Goal: Check status: Check status

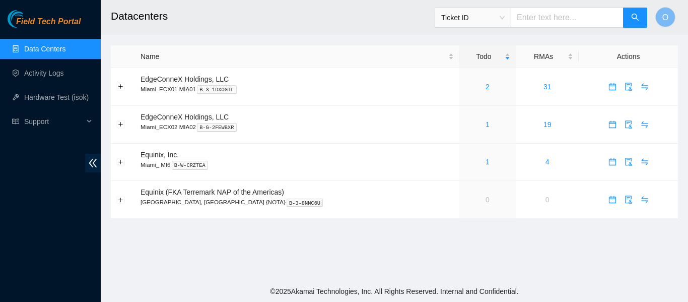
click at [505, 18] on span "Ticket ID" at bounding box center [472, 17] width 63 height 15
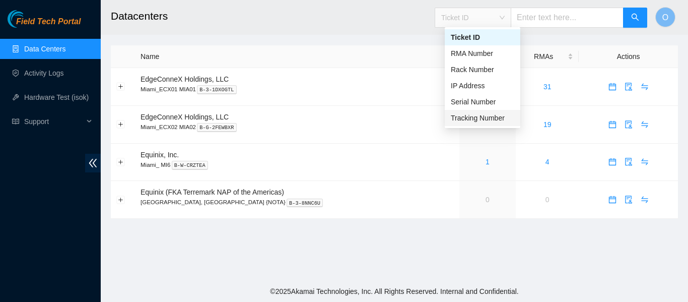
click at [488, 118] on div "Tracking Number" at bounding box center [482, 117] width 63 height 11
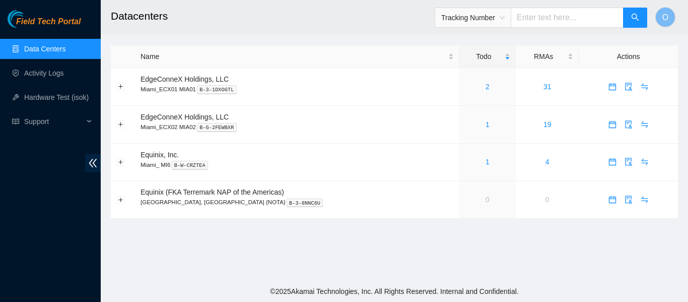
click at [543, 19] on input "text" at bounding box center [567, 18] width 113 height 20
paste input "Hello [PERSON_NAME], Can you please open an outbound ticket for MI6. Thank you,…"
type input "H"
click at [557, 19] on input "text" at bounding box center [567, 18] width 113 height 20
paste input "473665211183"
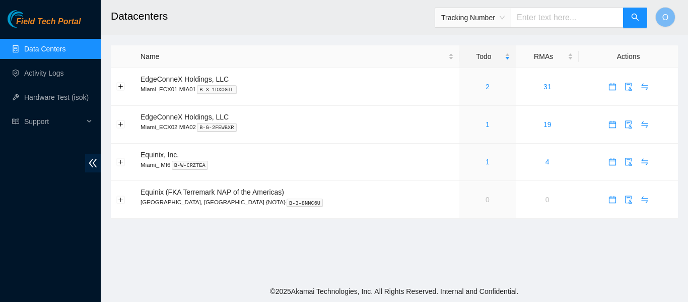
type input "473665211183"
click at [639, 13] on button "button" at bounding box center [635, 18] width 24 height 20
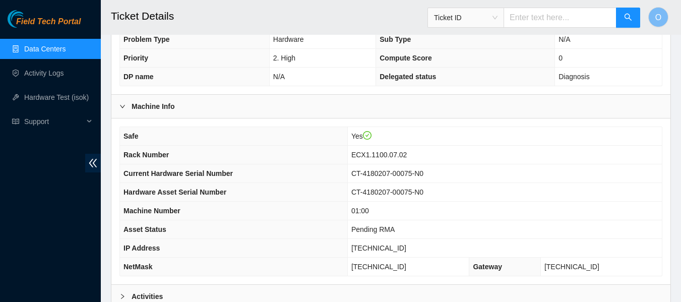
scroll to position [437, 0]
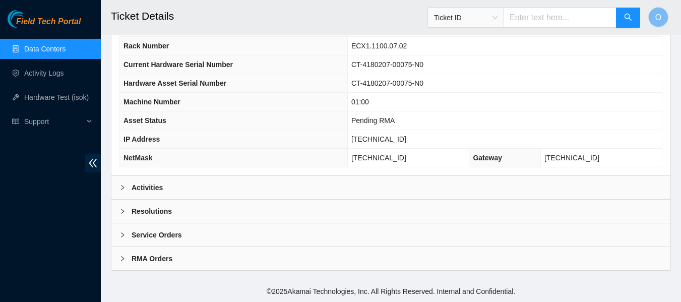
click at [155, 185] on b "Activities" at bounding box center [146, 187] width 31 height 11
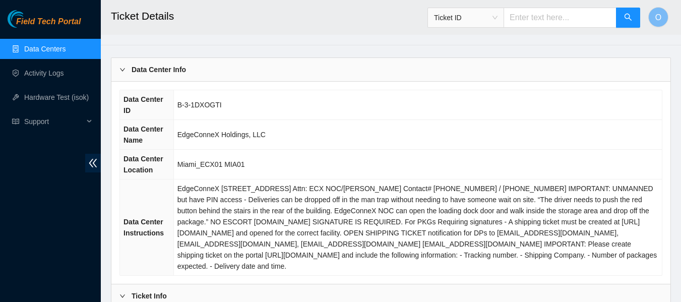
scroll to position [0, 0]
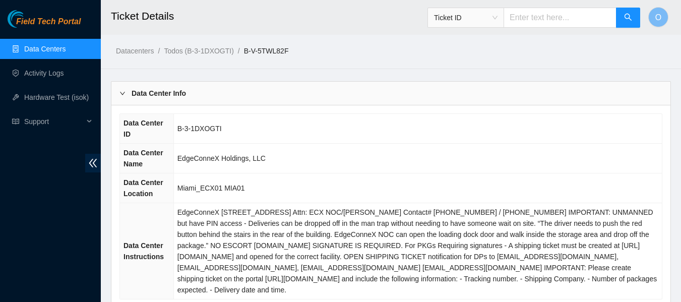
click at [545, 20] on input "text" at bounding box center [559, 18] width 113 height 20
paste input "473665211194"
type input "473665211194"
click at [626, 17] on icon "search" at bounding box center [628, 17] width 8 height 8
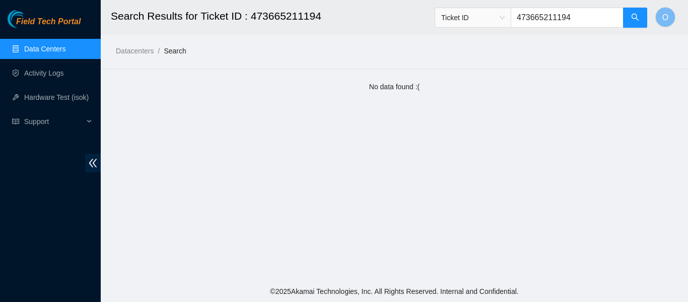
click at [579, 17] on input "473665211194" at bounding box center [567, 18] width 113 height 20
type input "4"
click at [554, 18] on input "text" at bounding box center [567, 18] width 113 height 20
paste input "B-V-5U5THCN"
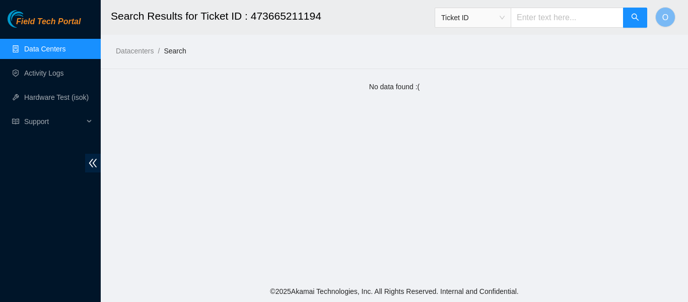
type input "B-V-5U5THCN"
click at [641, 19] on button "button" at bounding box center [635, 18] width 24 height 20
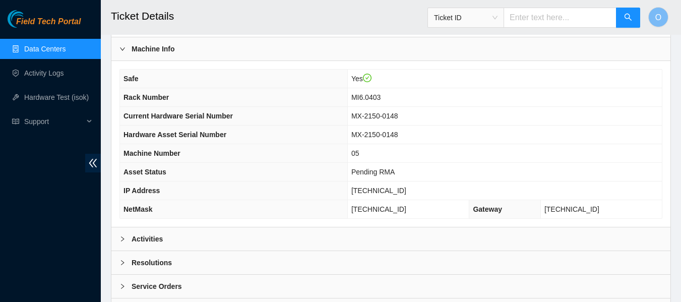
scroll to position [371, 0]
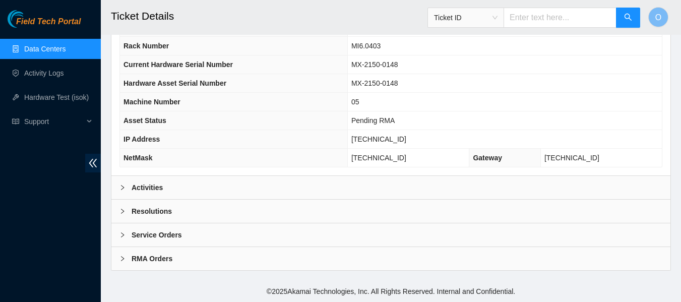
click at [149, 260] on b "RMA Orders" at bounding box center [151, 258] width 41 height 11
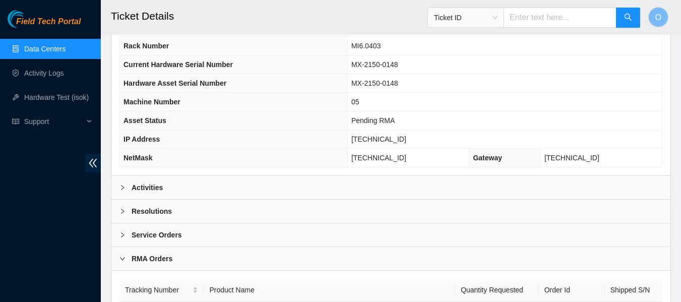
scroll to position [438, 0]
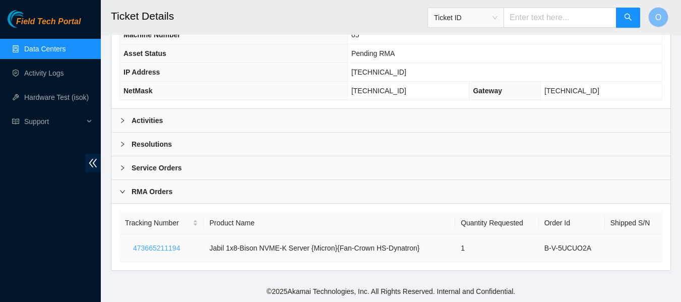
click at [162, 249] on span "473665211194" at bounding box center [156, 247] width 47 height 11
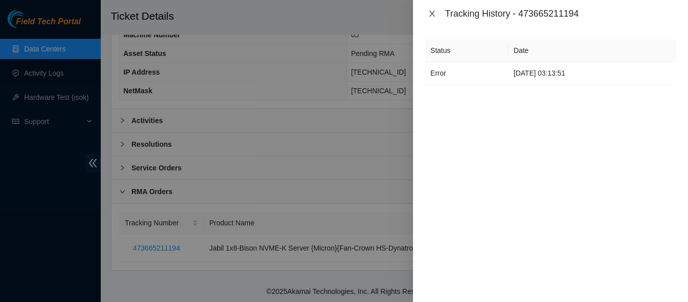
click at [435, 13] on icon "close" at bounding box center [432, 14] width 8 height 8
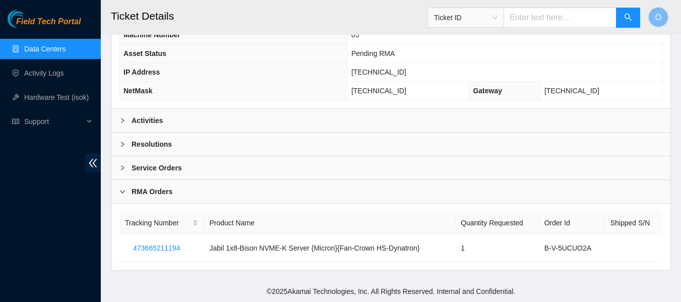
click at [153, 186] on b "RMA Orders" at bounding box center [151, 191] width 41 height 11
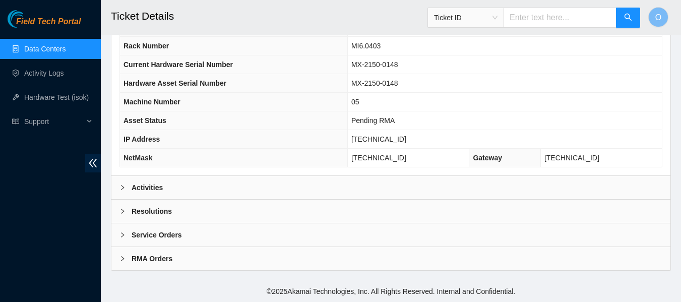
scroll to position [371, 0]
click at [154, 256] on b "RMA Orders" at bounding box center [151, 258] width 41 height 11
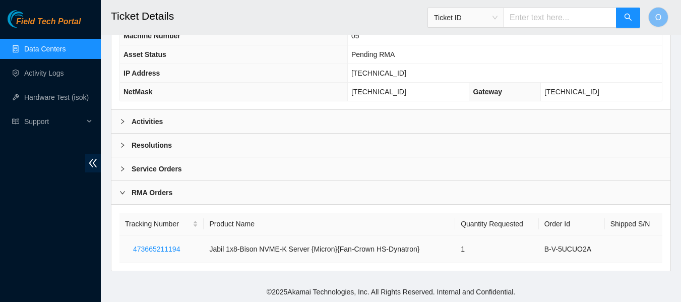
scroll to position [438, 0]
click at [171, 167] on b "Service Orders" at bounding box center [156, 167] width 50 height 11
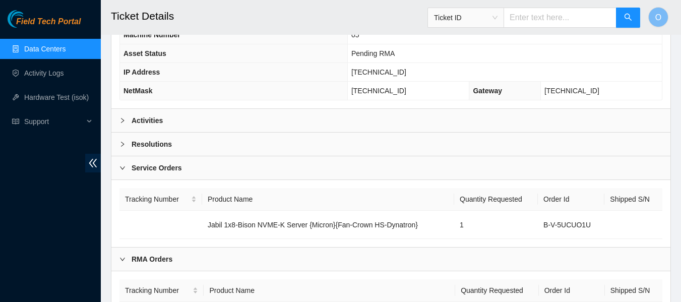
click at [153, 114] on div "Activities" at bounding box center [390, 120] width 559 height 23
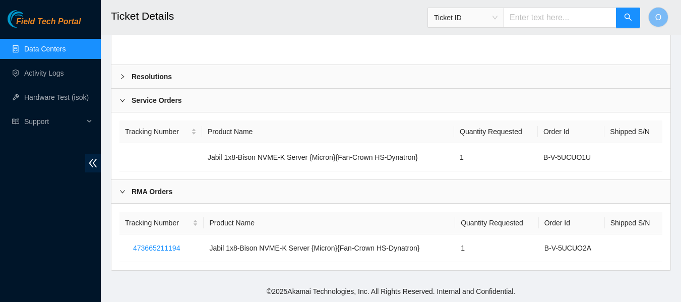
scroll to position [1421, 0]
